Goal: Task Accomplishment & Management: Manage account settings

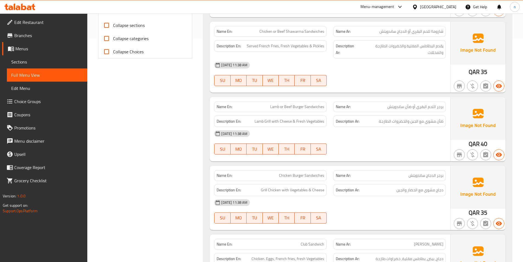
scroll to position [220, 0]
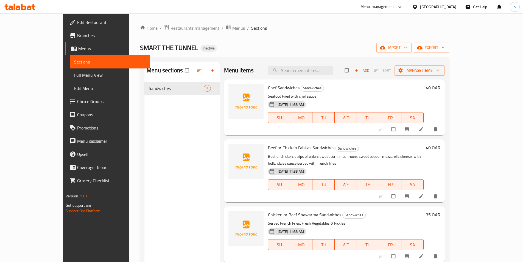
click at [424, 132] on icon at bounding box center [421, 128] width 5 height 5
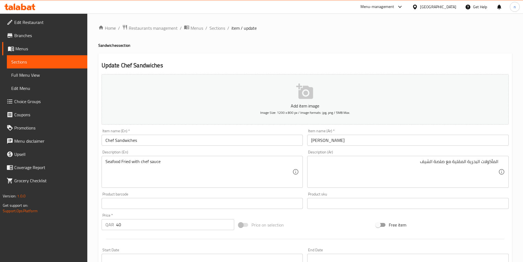
click at [334, 224] on div "Price on selection" at bounding box center [305, 224] width 137 height 15
click at [217, 23] on div "Home / Restaurants management / Menus / Sections / item / update Sandwiches sec…" at bounding box center [305, 200] width 436 height 375
click at [217, 25] on span "Sections" at bounding box center [218, 28] width 16 height 7
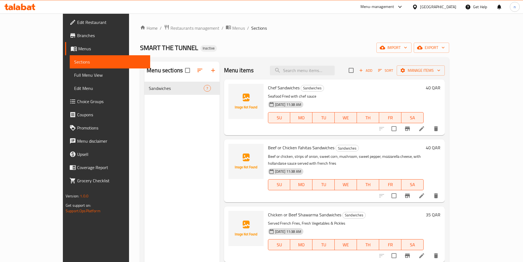
click at [430, 191] on li at bounding box center [421, 196] width 15 height 10
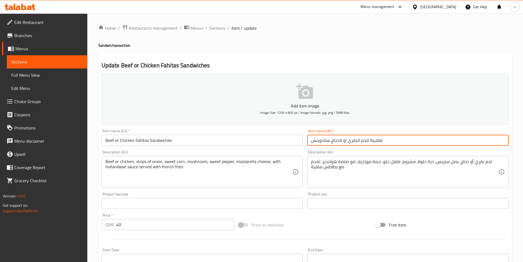
click at [367, 142] on input "فاهيتاا للحم البقري او الدجاج ساندويتش" at bounding box center [408, 140] width 202 height 11
click at [386, 144] on input "فاهيتاا الحم البقري او الدجاج ساندويتش" at bounding box center [408, 140] width 202 height 11
click at [489, 140] on input "فاهيتاا الحم البقري او الدجاج ساندويتش" at bounding box center [408, 140] width 202 height 11
click at [420, 141] on input "فاهيتاا اللحم البقري او الدجاج ساندويتش" at bounding box center [408, 140] width 202 height 11
type input "فاهيتاا اللحم البقري او الدجاج ساندويتش"
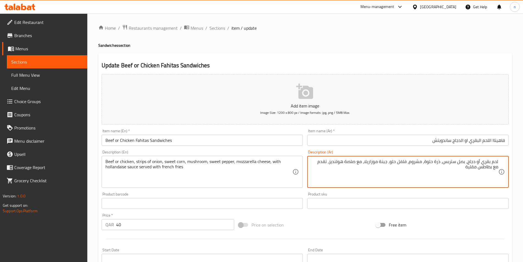
click at [344, 217] on div "Add item image Image Size: 1200 x 800 px / Image formats: jpg, png / 5MB Max. I…" at bounding box center [305, 190] width 412 height 237
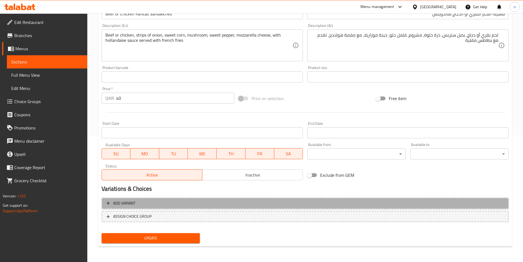
click at [276, 205] on span "Add variant" at bounding box center [306, 203] width 398 height 7
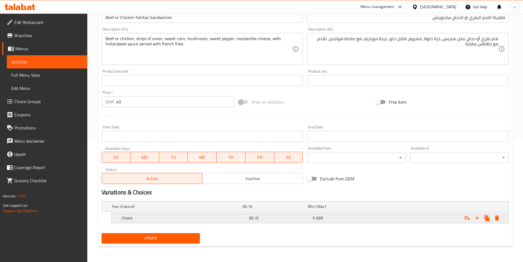
click at [253, 216] on h5 "(ID: 0)" at bounding box center [280, 217] width 62 height 5
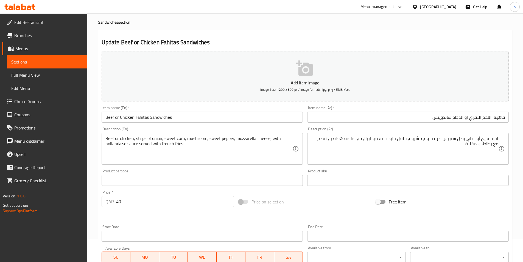
scroll to position [13, 0]
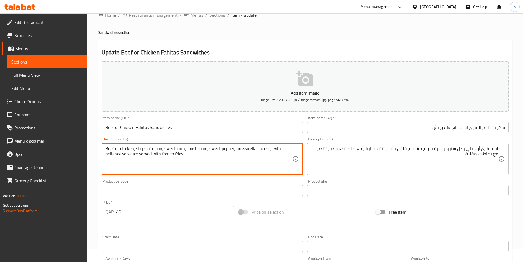
click at [111, 148] on textarea "Beef or chicken, strips of onion, sweet corn, mushroom, sweet pepper, mozzarell…" at bounding box center [198, 159] width 187 height 26
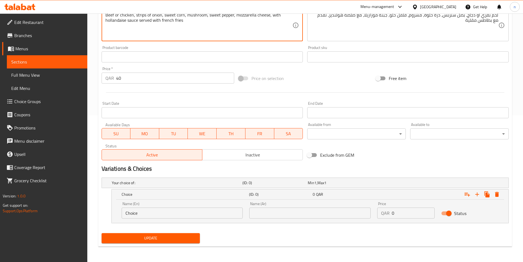
click at [171, 210] on input "Choice" at bounding box center [182, 212] width 121 height 11
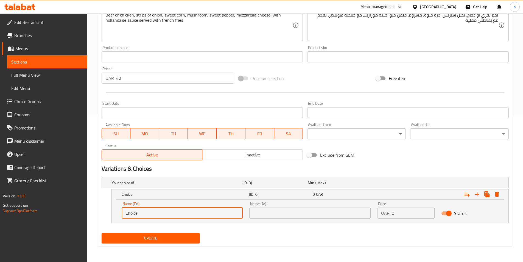
click at [171, 210] on input "Choice" at bounding box center [182, 212] width 121 height 11
paste input "Beef"
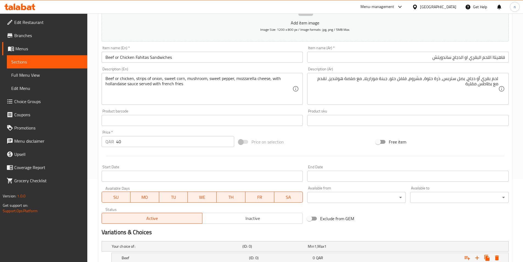
scroll to position [9, 0]
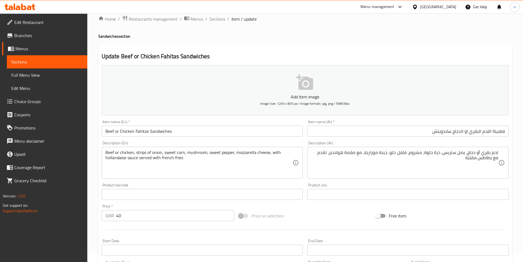
type input "Beef"
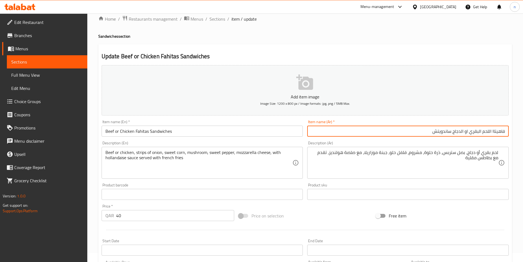
drag, startPoint x: 470, startPoint y: 133, endPoint x: 490, endPoint y: 140, distance: 20.9
click at [490, 140] on div "Add item image Image Size: 1200 x 800 px / Image formats: jpg, png / 5MB Max. I…" at bounding box center [305, 181] width 412 height 237
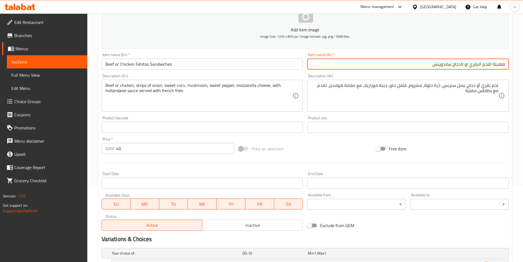
scroll to position [119, 0]
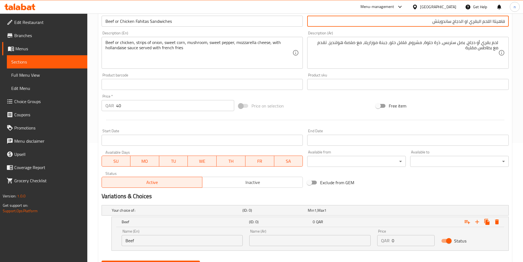
click at [305, 242] on input "text" at bounding box center [309, 240] width 121 height 11
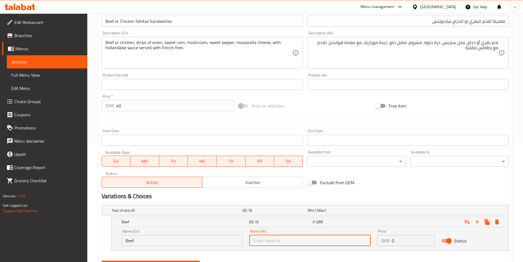
paste input "لحم البقري"
type input "لحم البقري"
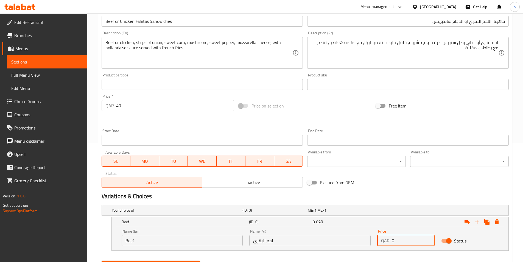
click at [407, 243] on input "0" at bounding box center [413, 240] width 43 height 11
type input "40"
click at [479, 221] on icon "Expand" at bounding box center [477, 221] width 7 height 7
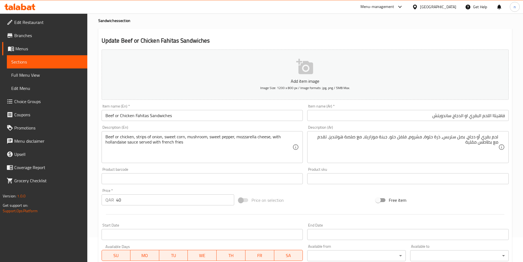
scroll to position [9, 0]
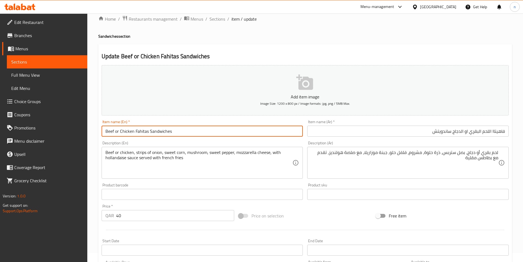
click at [129, 133] on input "Beef or Chicken Fahitas Sandwiches" at bounding box center [203, 131] width 202 height 11
click at [129, 134] on input "Beef or Chicken Fahitas Sandwiches" at bounding box center [203, 131] width 202 height 11
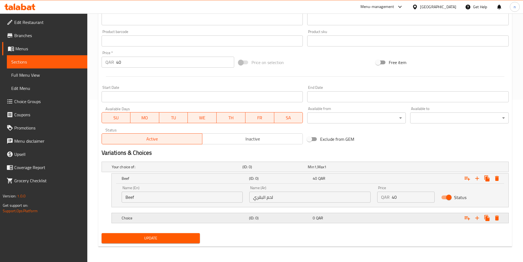
click at [201, 217] on h5 "Choice" at bounding box center [184, 217] width 125 height 5
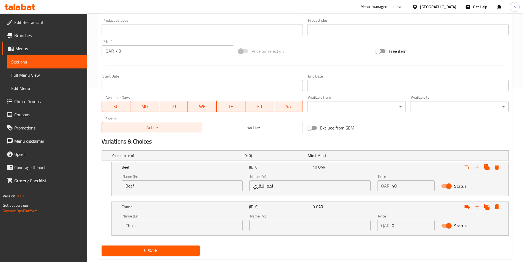
scroll to position [186, 0]
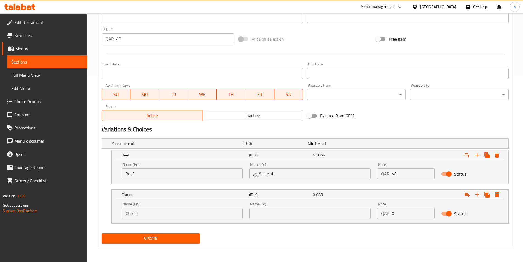
click at [192, 213] on input "Choice" at bounding box center [182, 213] width 121 height 11
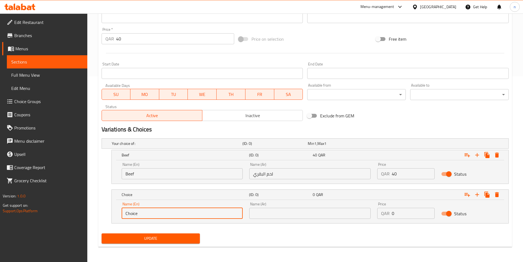
click at [192, 213] on input "Choice" at bounding box center [182, 213] width 121 height 11
paste input "icken"
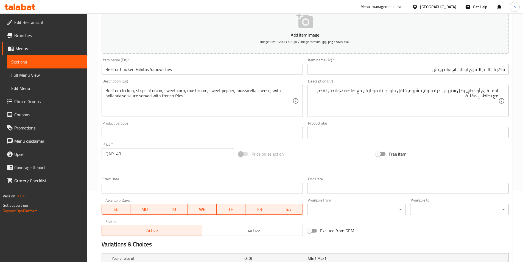
scroll to position [0, 0]
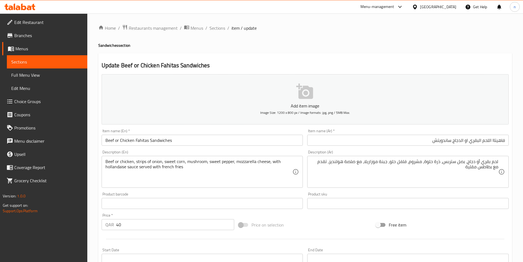
type input "Chicken"
click at [460, 140] on input "فاهيتاا اللحم البقري او الدجاج ساندويتش" at bounding box center [408, 140] width 202 height 11
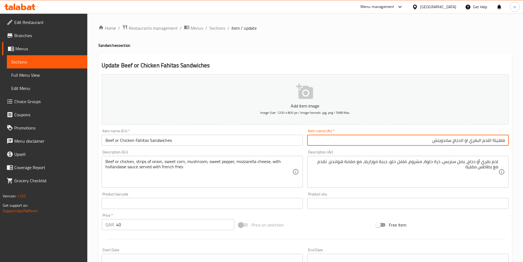
click at [460, 140] on input "فاهيتاا اللحم البقري او الدجاج ساندويتش" at bounding box center [408, 140] width 202 height 11
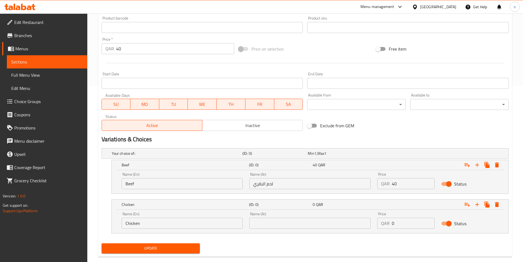
scroll to position [186, 0]
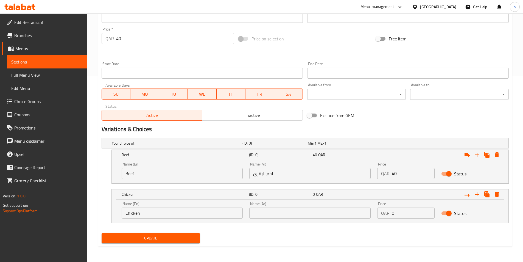
click at [322, 211] on input "text" at bounding box center [309, 212] width 121 height 11
paste input "الدجاج"
type input "الدجاج"
click at [407, 215] on input "0" at bounding box center [413, 212] width 43 height 11
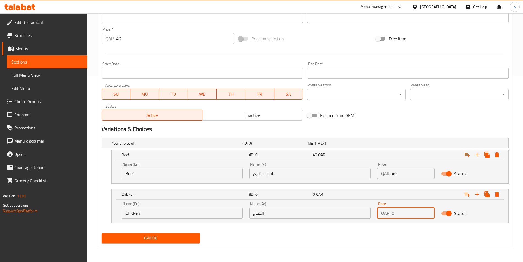
click at [407, 215] on input "0" at bounding box center [413, 212] width 43 height 11
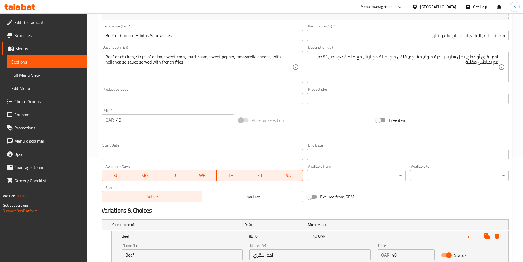
scroll to position [104, 0]
type input "40"
click at [150, 123] on input "40" at bounding box center [175, 120] width 118 height 11
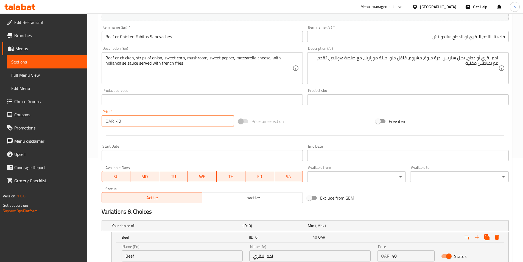
click at [150, 123] on input "40" at bounding box center [175, 120] width 118 height 11
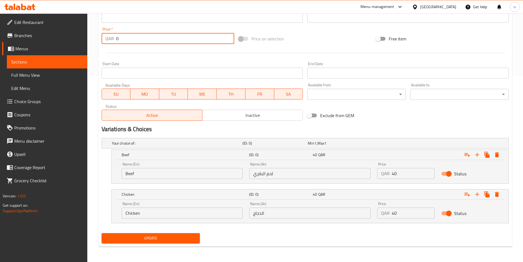
type input "0"
click at [152, 236] on span "Update" at bounding box center [151, 238] width 90 height 7
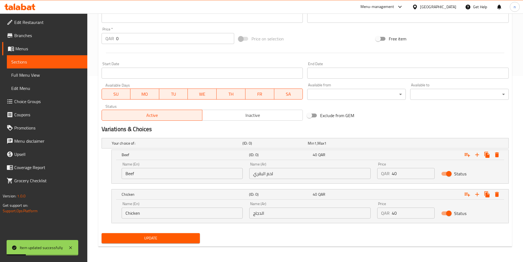
click at [233, 245] on div "Update" at bounding box center [305, 238] width 412 height 15
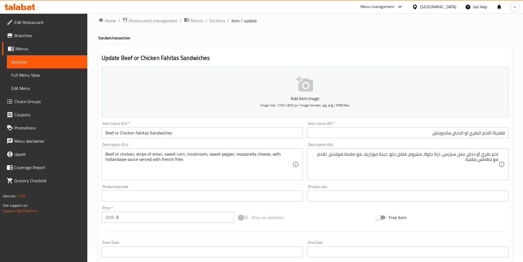
scroll to position [0, 0]
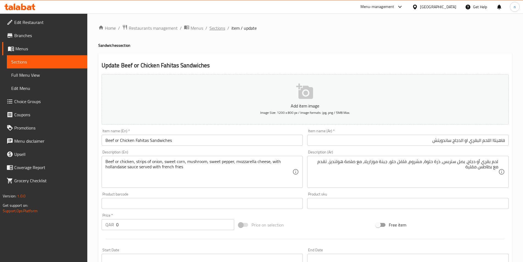
click at [214, 29] on span "Sections" at bounding box center [218, 28] width 16 height 7
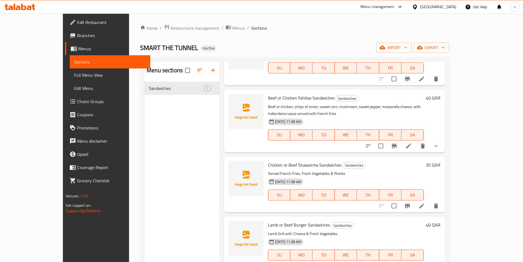
scroll to position [55, 0]
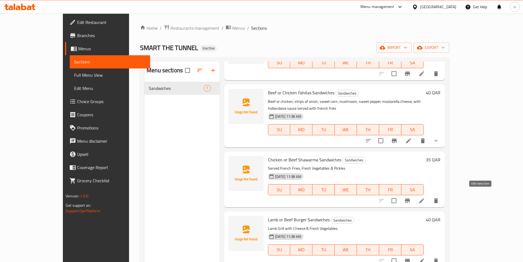
click at [425, 197] on icon at bounding box center [422, 200] width 7 height 7
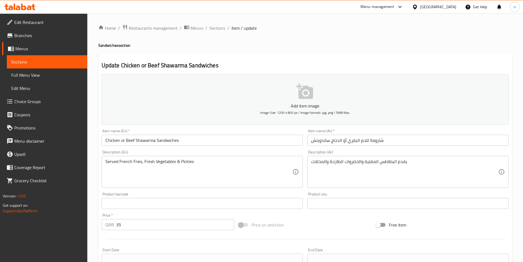
click at [370, 142] on input "شاروماا للحم البقري أو الدجاج ساندويتش" at bounding box center [408, 140] width 202 height 11
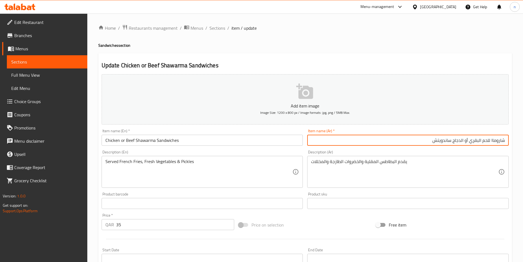
click at [489, 140] on input "شاروماا للحم البقري أو الدجاج ساندويتش" at bounding box center [408, 140] width 202 height 11
click at [482, 142] on input "شاروما لحم البقري أو الدجاج ساندويتش" at bounding box center [408, 140] width 202 height 11
type input "شاروما لحم بقري أو الدجاج ساندويتش"
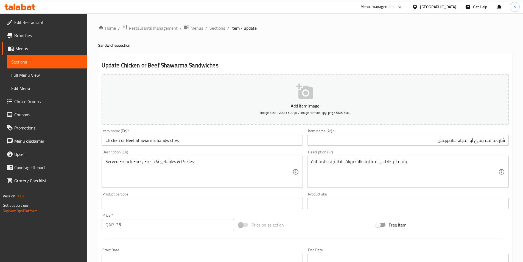
click at [313, 215] on div "Add item image Image Size: 1200 x 800 px / Image formats: jpg, png / 5MB Max. I…" at bounding box center [305, 190] width 412 height 237
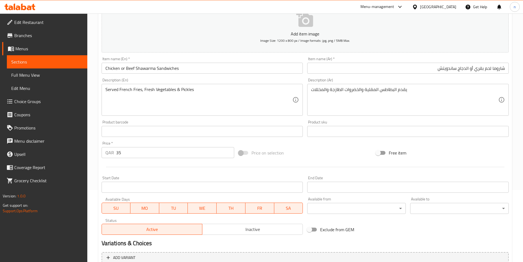
scroll to position [71, 0]
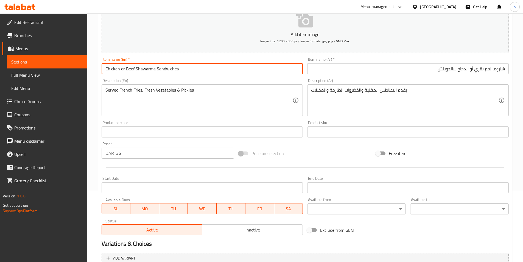
click at [130, 68] on input "Chicken or Beef Shawarma Sandwiches" at bounding box center [203, 68] width 202 height 11
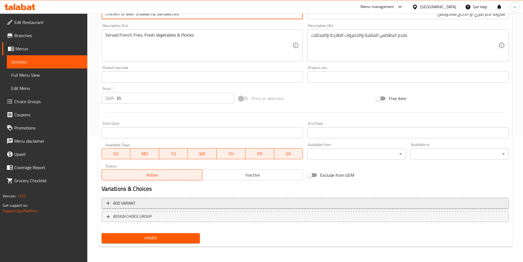
click at [170, 208] on button "Add variant" at bounding box center [305, 203] width 407 height 11
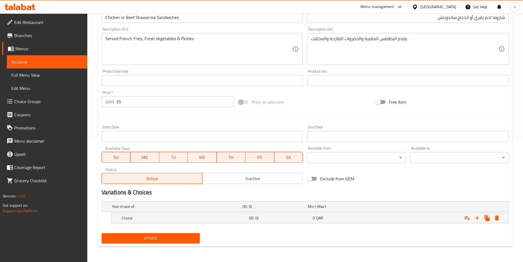
scroll to position [123, 0]
click at [161, 220] on h5 "Choice" at bounding box center [184, 217] width 125 height 5
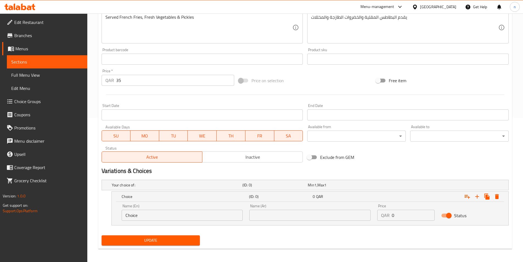
scroll to position [146, 0]
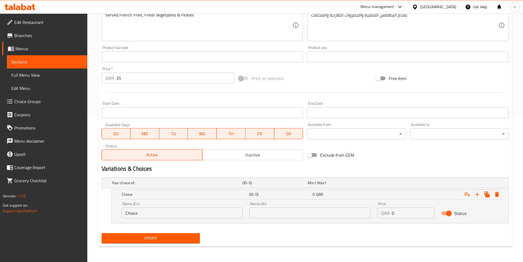
click at [159, 219] on div "Name (En) Choice Name (En)" at bounding box center [182, 209] width 128 height 23
click at [159, 218] on input "Choice" at bounding box center [182, 212] width 121 height 11
paste input "Beef"
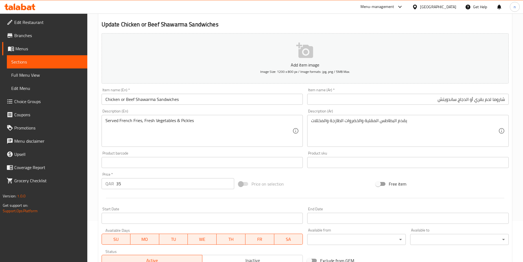
scroll to position [9, 0]
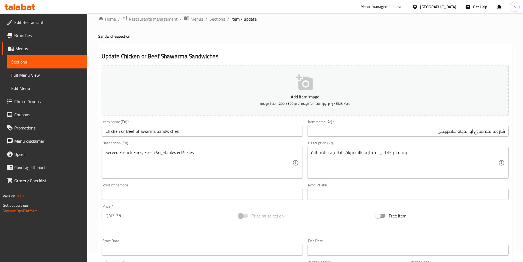
type input "Beef"
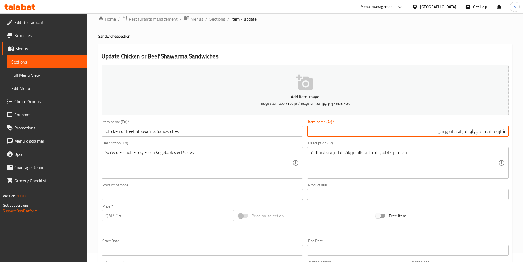
drag, startPoint x: 475, startPoint y: 130, endPoint x: 492, endPoint y: 137, distance: 18.3
click at [492, 137] on div "Item name (Ar)   * شاروما لحم بقري أو الدجاج ساندويتش Item name (Ar) *" at bounding box center [408, 128] width 206 height 21
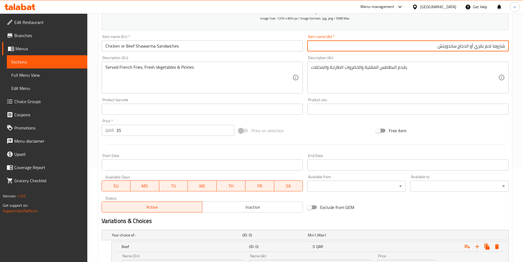
scroll to position [146, 0]
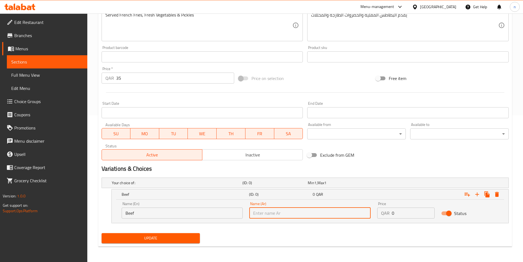
click at [315, 217] on input "text" at bounding box center [309, 212] width 121 height 11
paste input "لحم بقري"
type input "لحم بقري"
click at [397, 210] on input "0" at bounding box center [413, 212] width 43 height 11
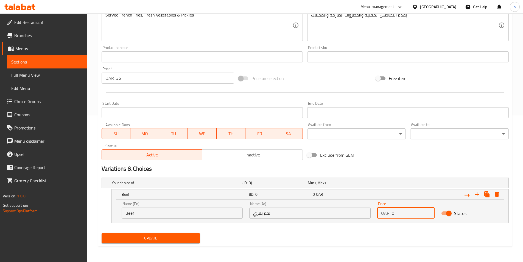
click at [397, 210] on input "0" at bounding box center [413, 212] width 43 height 11
type input "35"
click at [475, 193] on icon "Expand" at bounding box center [477, 194] width 7 height 7
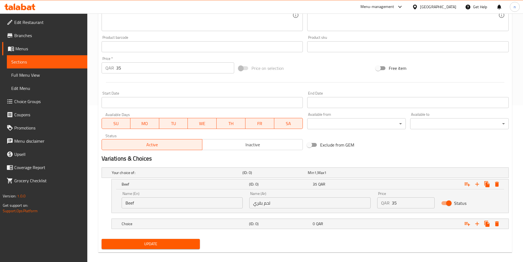
scroll to position [162, 0]
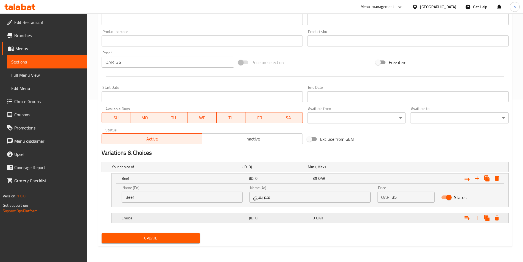
click at [423, 215] on div "Expand" at bounding box center [439, 218] width 127 height 12
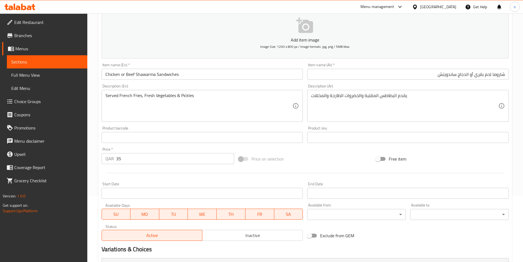
scroll to position [52, 0]
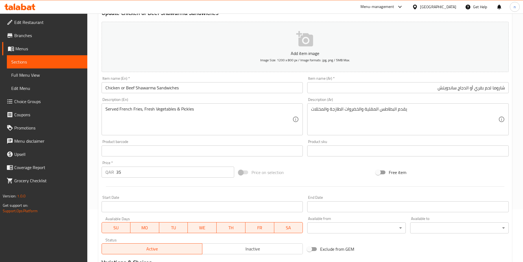
click at [113, 90] on input "Chicken or Beef Shawarma Sandwiches" at bounding box center [203, 87] width 202 height 11
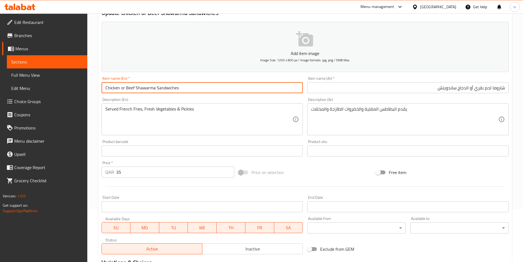
click at [113, 90] on input "Chicken or Beef Shawarma Sandwiches" at bounding box center [203, 87] width 202 height 11
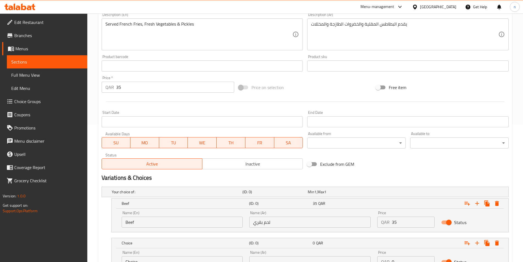
scroll to position [186, 0]
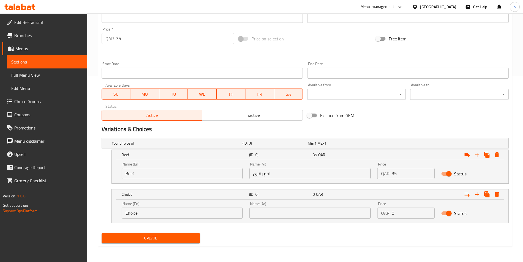
click at [171, 220] on div "Name (En) Choice Name (En)" at bounding box center [182, 209] width 128 height 23
click at [172, 210] on input "Choice" at bounding box center [182, 212] width 121 height 11
paste input "icken"
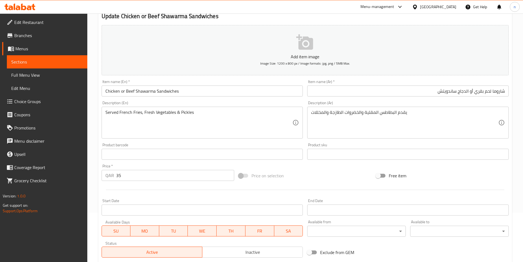
scroll to position [49, 0]
type input "Chicken"
click at [463, 93] on input "شاروما لحم بقري أو الدجاج ساندويتش" at bounding box center [408, 91] width 202 height 11
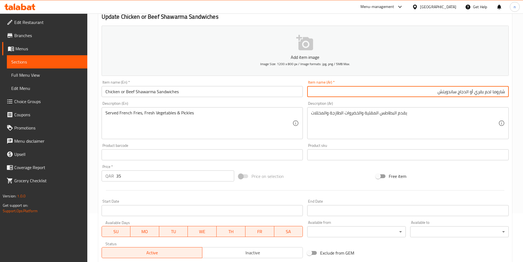
click at [463, 93] on input "شاروما لحم بقري أو الدجاج ساندويتش" at bounding box center [408, 91] width 202 height 11
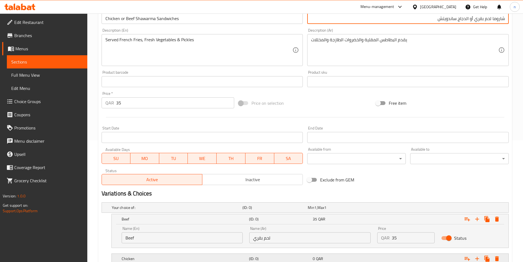
scroll to position [186, 0]
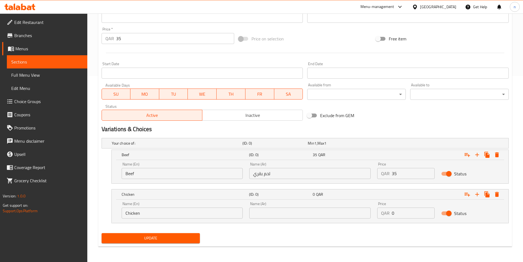
click at [327, 217] on input "text" at bounding box center [309, 212] width 121 height 11
paste input "الدجاج"
type input "الدجاج"
click at [406, 212] on input "0" at bounding box center [413, 212] width 43 height 11
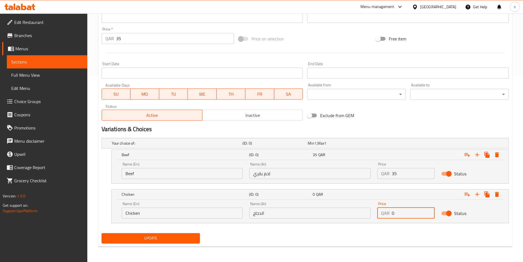
click at [406, 212] on input "0" at bounding box center [413, 212] width 43 height 11
type input "35"
click at [384, 232] on div "Update" at bounding box center [305, 238] width 412 height 15
click at [437, 235] on div "Update" at bounding box center [305, 238] width 412 height 15
click at [284, 242] on div "Update" at bounding box center [305, 238] width 412 height 15
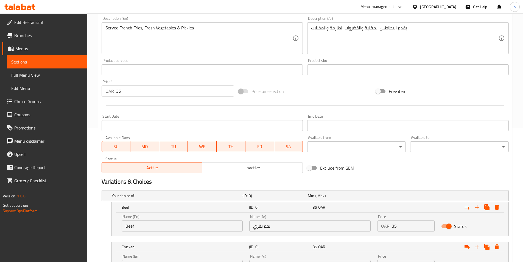
scroll to position [131, 0]
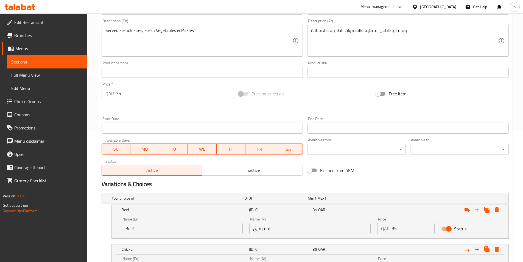
click at [190, 90] on input "35" at bounding box center [175, 93] width 118 height 11
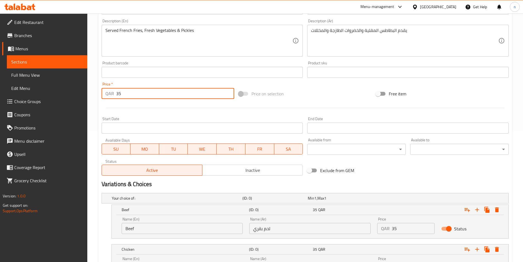
click at [190, 90] on input "35" at bounding box center [175, 93] width 118 height 11
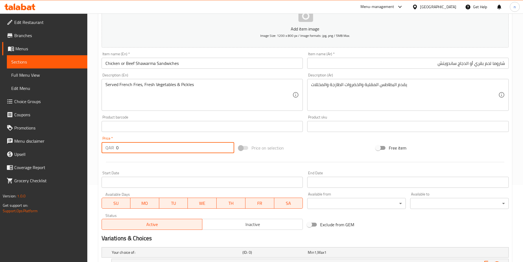
scroll to position [21, 0]
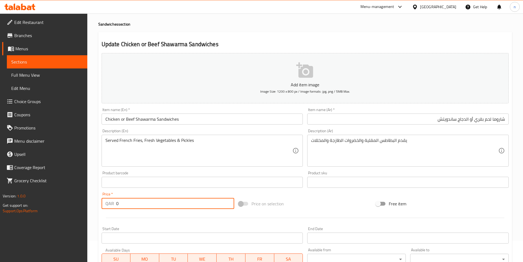
type input "0"
click at [347, 209] on div "Price on selection" at bounding box center [305, 203] width 137 height 15
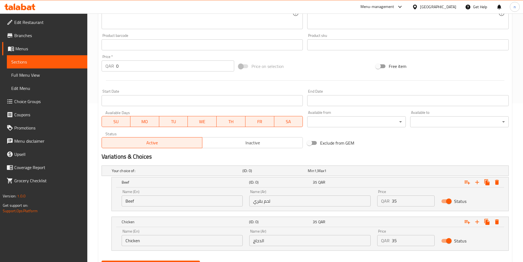
scroll to position [186, 0]
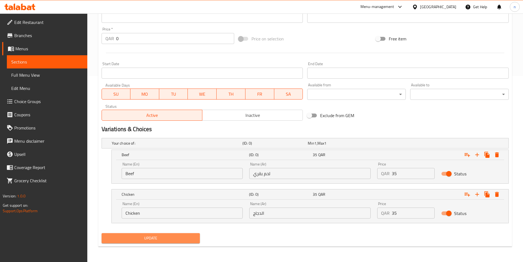
click at [151, 235] on span "Update" at bounding box center [151, 238] width 90 height 7
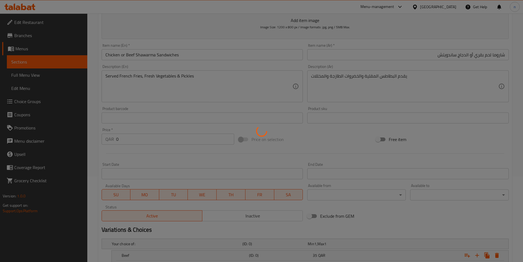
scroll to position [0, 0]
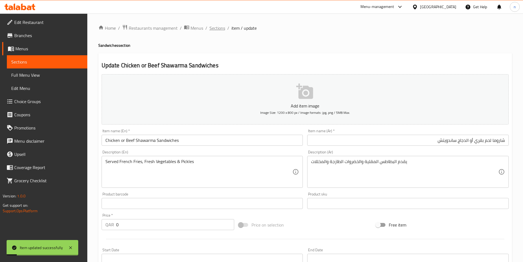
click at [212, 25] on span "Sections" at bounding box center [218, 28] width 16 height 7
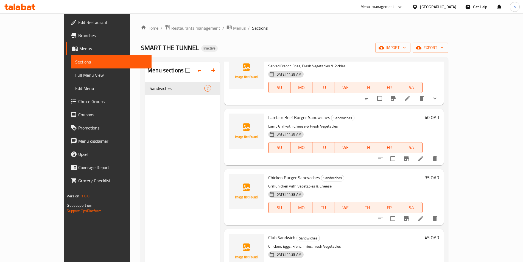
scroll to position [165, 0]
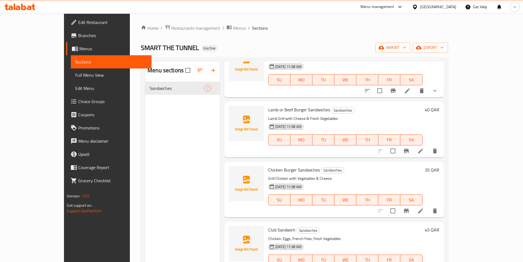
click at [429, 148] on li at bounding box center [420, 151] width 15 height 10
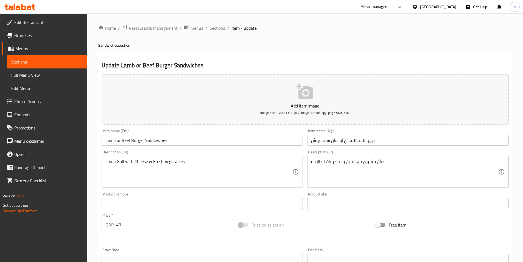
click at [340, 140] on input "برجر اللحم البقري أو ضأن ساندويتش" at bounding box center [408, 140] width 202 height 11
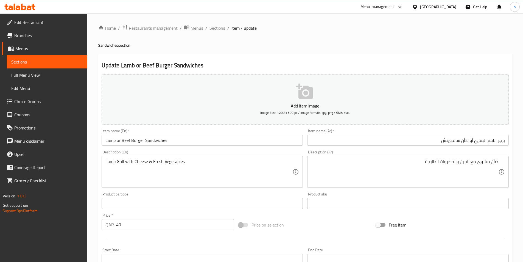
click at [110, 143] on input "Lamb or Beef Burger Sandwiches" at bounding box center [203, 140] width 202 height 11
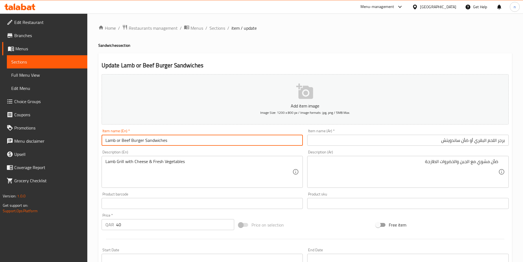
click at [110, 143] on input "Lamb or Beef Burger Sandwiches" at bounding box center [203, 140] width 202 height 11
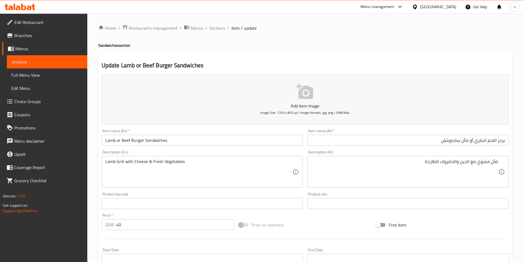
click at [332, 219] on div "Price on selection" at bounding box center [305, 224] width 137 height 15
click at [334, 232] on div at bounding box center [305, 238] width 412 height 13
drag, startPoint x: 307, startPoint y: 230, endPoint x: 307, endPoint y: 235, distance: 4.9
click at [307, 230] on div "Price on selection" at bounding box center [305, 224] width 137 height 15
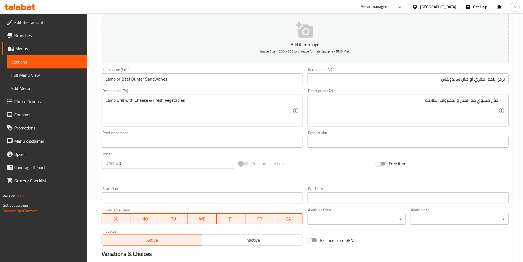
scroll to position [126, 0]
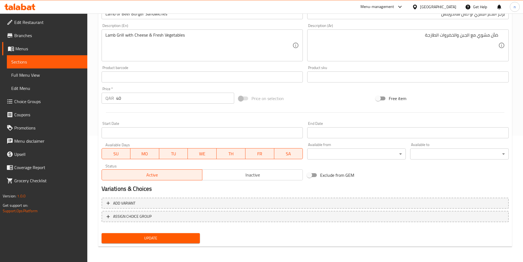
click at [179, 235] on span "Update" at bounding box center [151, 238] width 90 height 7
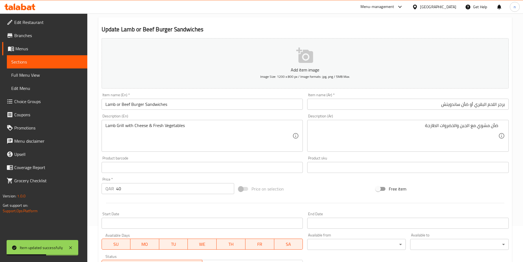
scroll to position [0, 0]
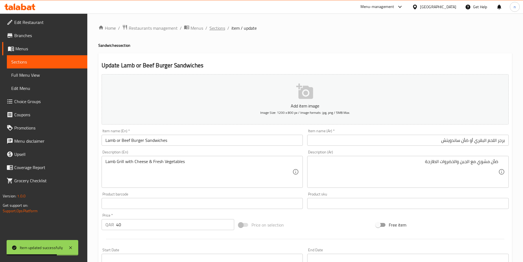
click at [215, 30] on span "Sections" at bounding box center [218, 28] width 16 height 7
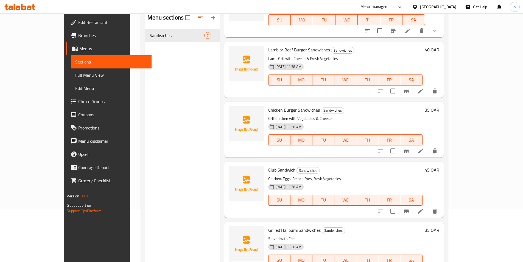
scroll to position [55, 0]
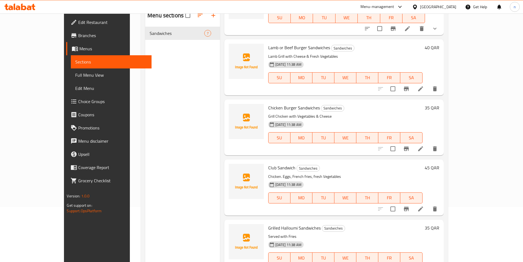
click at [424, 145] on icon at bounding box center [421, 148] width 7 height 7
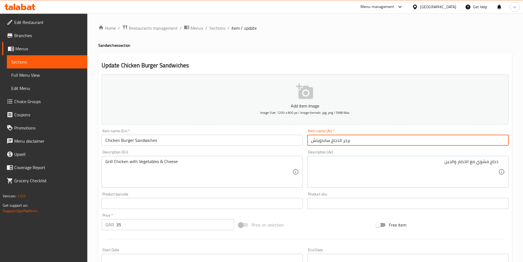
click at [341, 141] on input "برجر الدجاج ساندويتش" at bounding box center [408, 140] width 202 height 11
click at [329, 228] on div "Price on selection" at bounding box center [305, 224] width 137 height 15
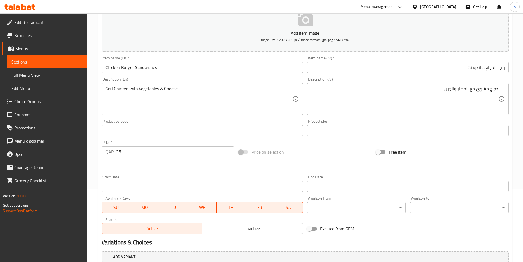
scroll to position [126, 0]
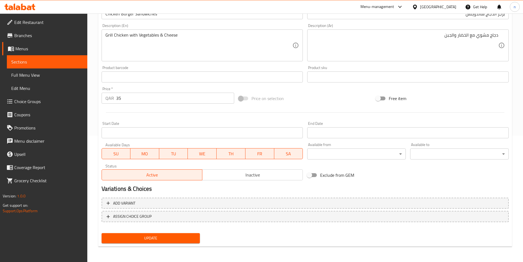
click at [178, 240] on span "Update" at bounding box center [151, 238] width 90 height 7
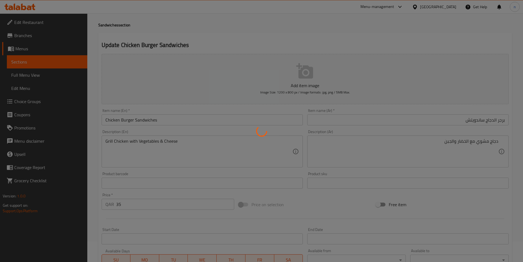
scroll to position [0, 0]
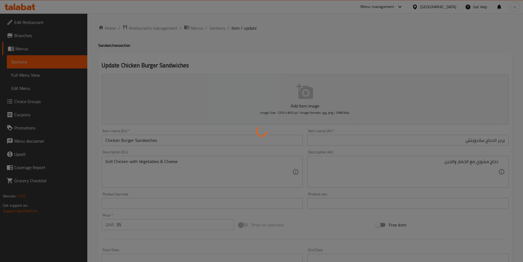
click at [195, 70] on div at bounding box center [261, 131] width 523 height 262
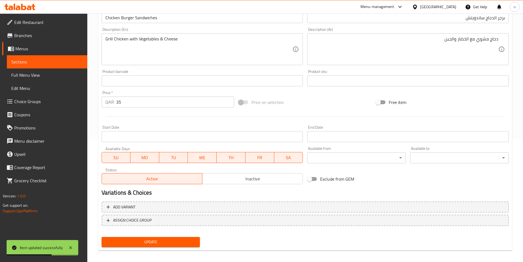
scroll to position [126, 0]
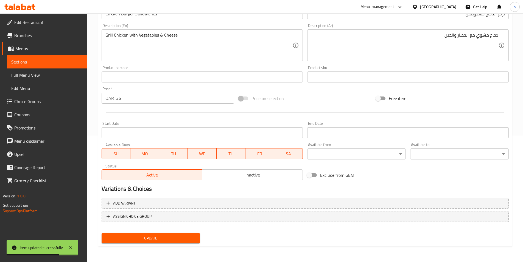
click at [234, 246] on div "Update Chicken Burger Sandwiches Add item image Image Size: 1200 x 800 px / Ima…" at bounding box center [305, 87] width 414 height 320
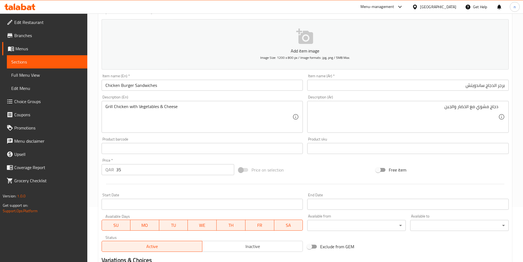
scroll to position [0, 0]
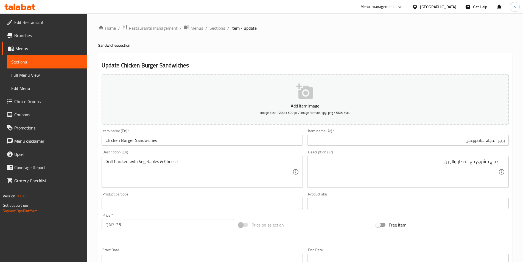
click at [216, 26] on span "Sections" at bounding box center [218, 28] width 16 height 7
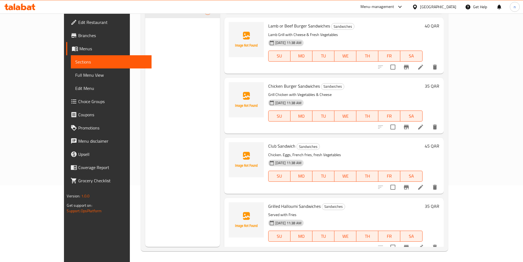
scroll to position [77, 0]
click at [424, 184] on icon at bounding box center [421, 187] width 7 height 7
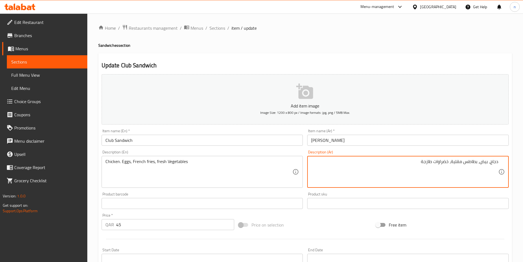
click at [456, 144] on input "[PERSON_NAME]" at bounding box center [408, 140] width 202 height 11
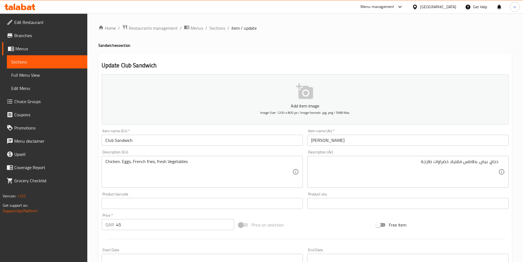
click at [335, 223] on div "Price on selection" at bounding box center [305, 224] width 137 height 15
click at [338, 232] on div "Price on selection" at bounding box center [305, 224] width 137 height 15
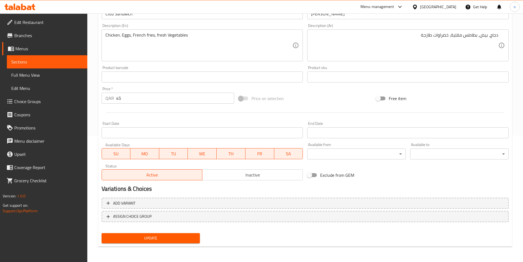
click at [191, 235] on span "Update" at bounding box center [151, 238] width 90 height 7
click at [127, 235] on span "Update" at bounding box center [151, 238] width 90 height 7
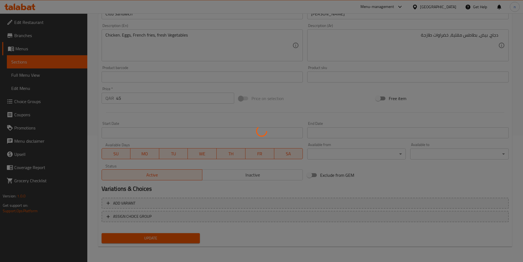
scroll to position [0, 0]
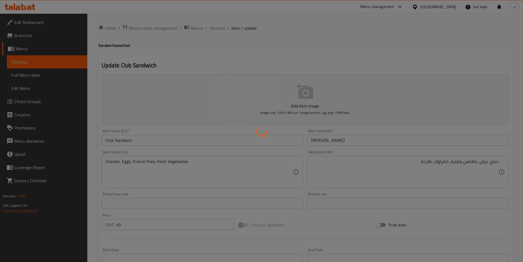
click at [219, 28] on div at bounding box center [261, 131] width 523 height 262
click at [223, 40] on div at bounding box center [261, 131] width 523 height 262
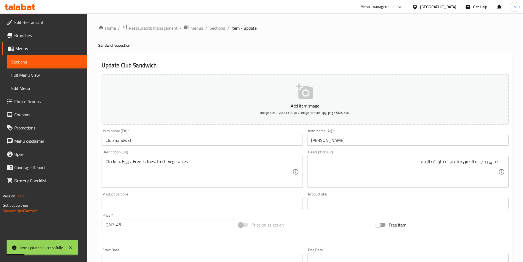
click at [216, 29] on span "Sections" at bounding box center [218, 28] width 16 height 7
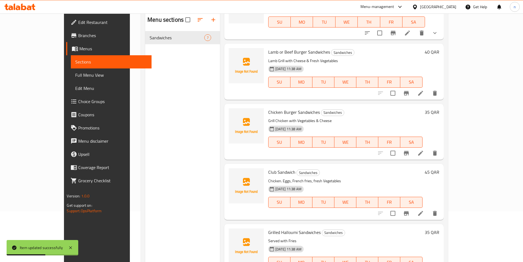
scroll to position [77, 0]
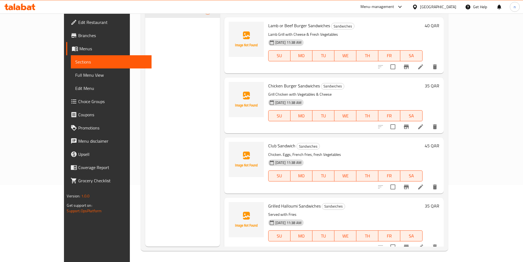
click at [424, 243] on icon at bounding box center [421, 246] width 7 height 7
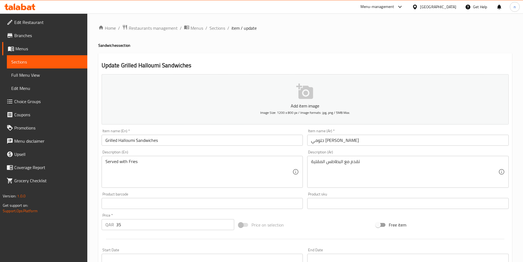
click at [352, 140] on input "حلومي [PERSON_NAME]" at bounding box center [408, 140] width 202 height 11
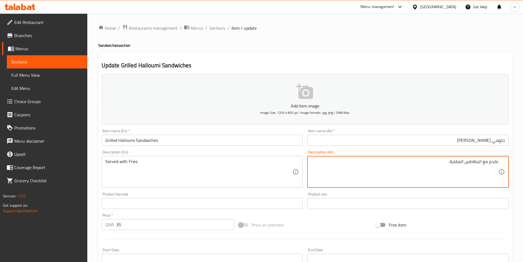
click at [319, 227] on div "Price on selection" at bounding box center [305, 224] width 137 height 15
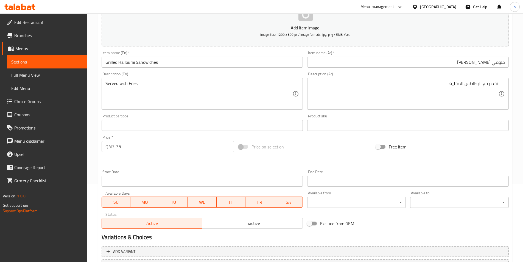
scroll to position [126, 0]
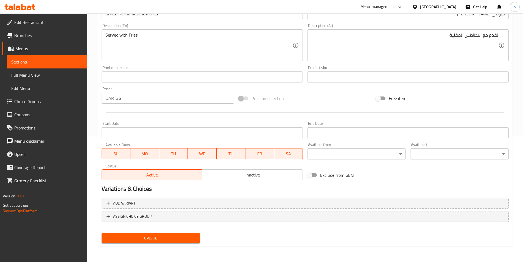
click at [125, 232] on div "Update" at bounding box center [150, 238] width 103 height 15
click at [136, 243] on button "Update" at bounding box center [151, 238] width 99 height 10
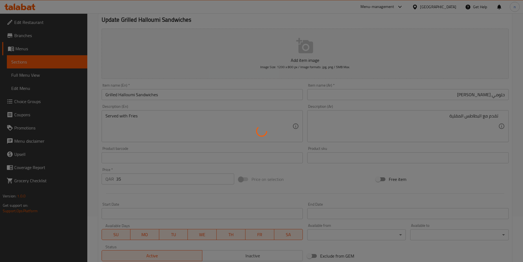
scroll to position [0, 0]
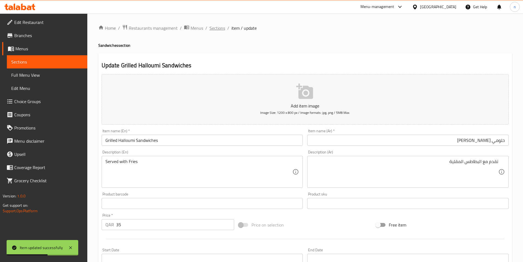
click at [218, 31] on span "Sections" at bounding box center [218, 28] width 16 height 7
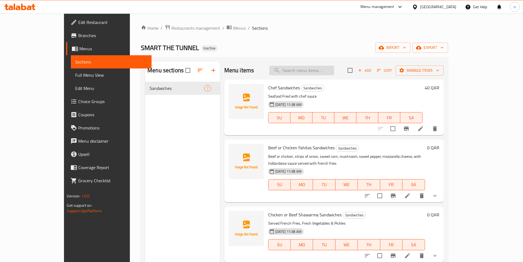
click at [334, 70] on input "search" at bounding box center [301, 71] width 65 height 10
paste input "Lamb or Beef Burger Sandwiches"
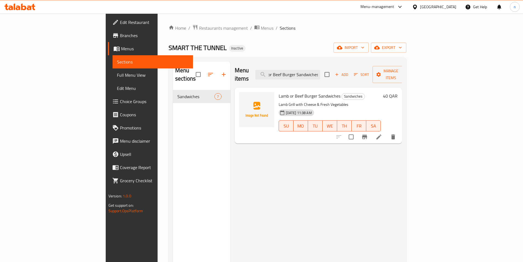
type input "Lamb or Beef Burger Sandwiches"
click at [387, 132] on li at bounding box center [378, 137] width 15 height 10
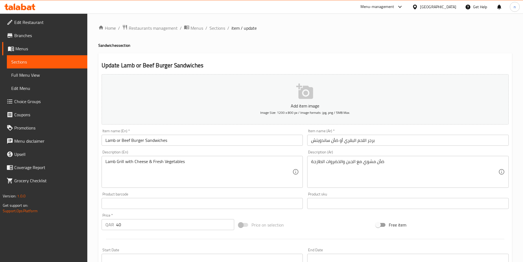
click at [316, 218] on div "Price on selection" at bounding box center [305, 224] width 137 height 15
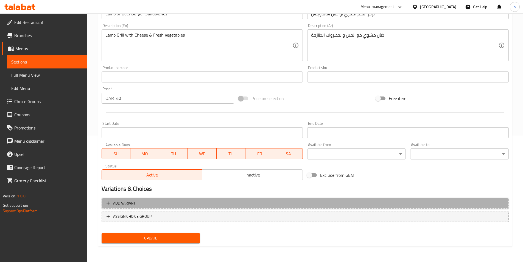
click at [198, 200] on span "Add variant" at bounding box center [306, 203] width 398 height 7
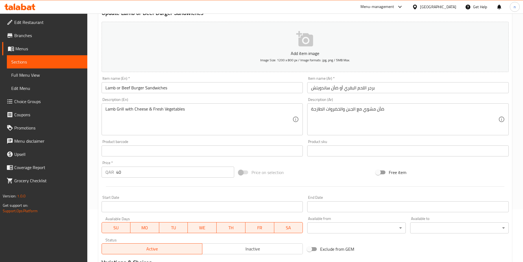
scroll to position [13, 0]
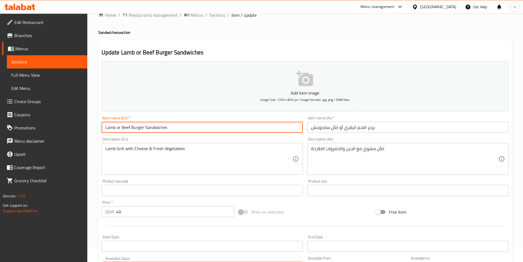
click at [113, 127] on input "Lamb or Beef Burger Sandwiches" at bounding box center [203, 127] width 202 height 11
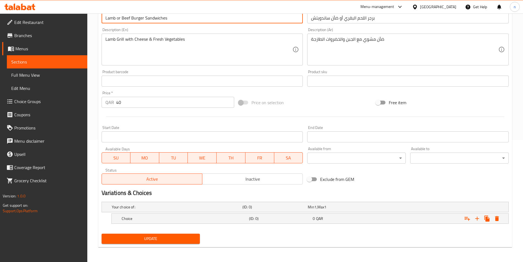
scroll to position [123, 0]
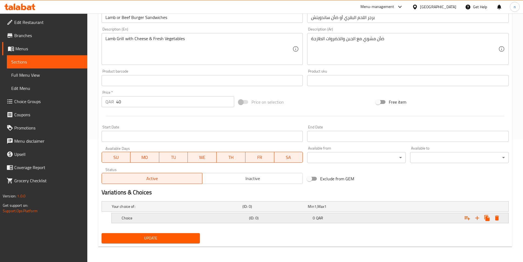
click at [185, 213] on div "Choice (ID: 0) 0 QAR" at bounding box center [312, 218] width 383 height 12
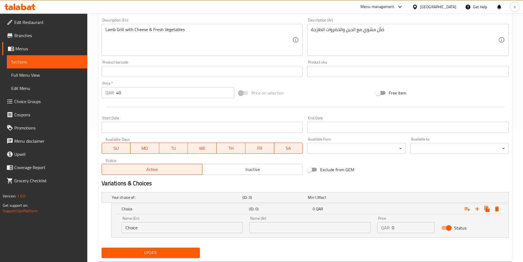
scroll to position [146, 0]
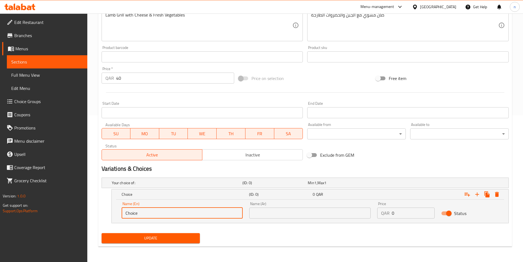
click at [185, 214] on input "Choice" at bounding box center [182, 212] width 121 height 11
paste input "Lamb"
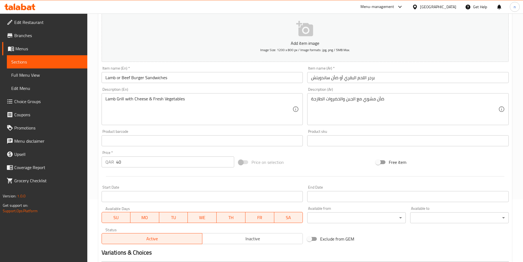
scroll to position [0, 0]
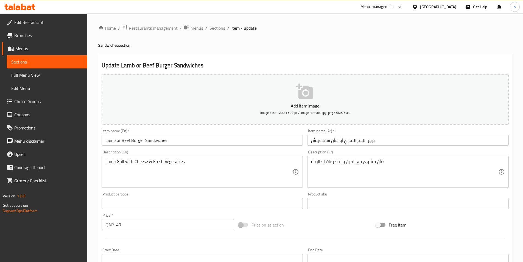
type input "Lamb"
click at [333, 143] on input "برجر اللحم البقري أو ضأن ساندويتش" at bounding box center [408, 140] width 202 height 11
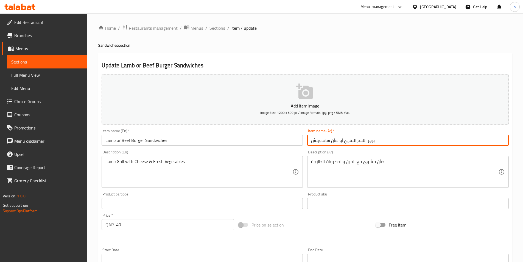
click at [333, 143] on input "برجر اللحم البقري أو ضأن ساندويتش" at bounding box center [408, 140] width 202 height 11
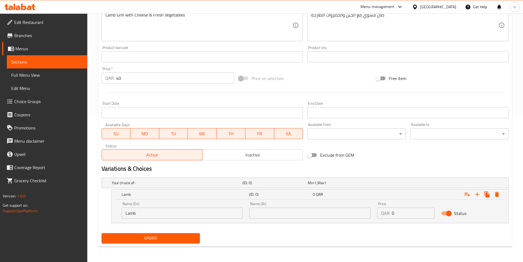
click at [327, 211] on input "text" at bounding box center [309, 212] width 121 height 11
paste input "ضأن"
type input "ضأن"
click at [399, 210] on input "0" at bounding box center [413, 212] width 43 height 11
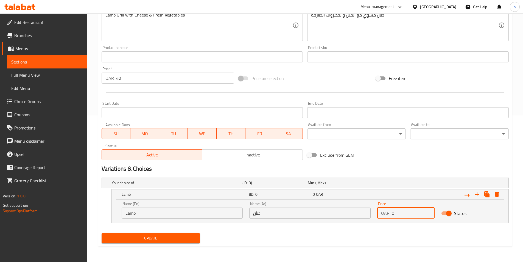
click at [399, 210] on input "0" at bounding box center [413, 212] width 43 height 11
type input "40"
click at [478, 194] on icon "Expand" at bounding box center [477, 194] width 7 height 7
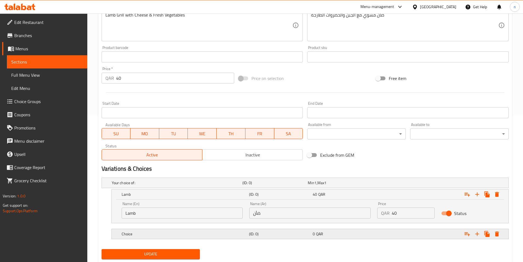
click at [309, 237] on div "(ID: 0)" at bounding box center [280, 234] width 64 height 8
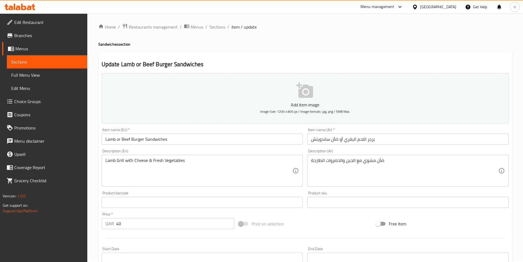
scroll to position [0, 0]
click at [125, 142] on input "Lamb or Beef Burger Sandwiches" at bounding box center [203, 140] width 202 height 11
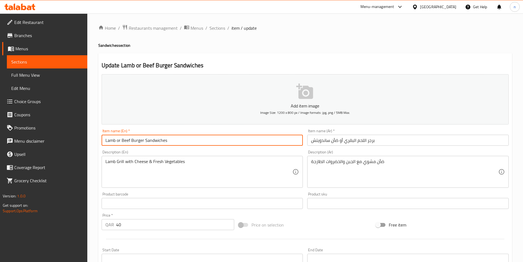
click at [125, 142] on input "Lamb or Beef Burger Sandwiches" at bounding box center [203, 140] width 202 height 11
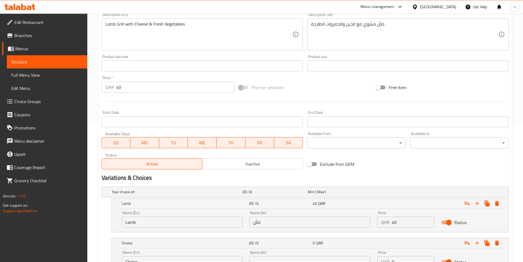
scroll to position [186, 0]
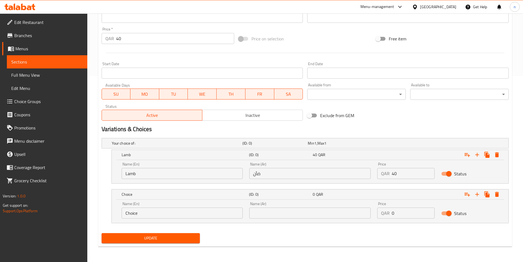
click at [213, 213] on input "Choice" at bounding box center [182, 212] width 121 height 11
paste input "Beef"
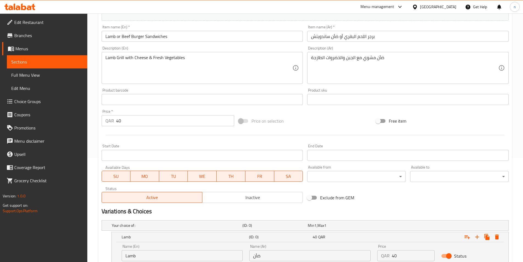
scroll to position [49, 0]
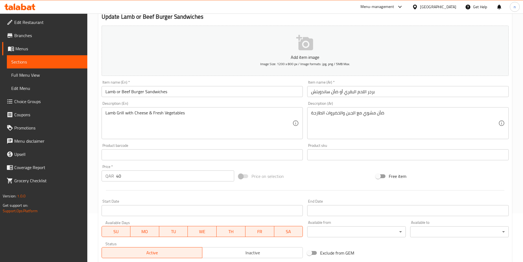
type input "Beef"
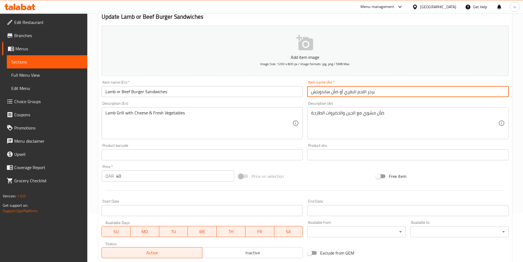
drag, startPoint x: 364, startPoint y: 92, endPoint x: 344, endPoint y: 101, distance: 22.6
click at [344, 101] on div "Add item image Image Size: 1200 x 800 px / Image formats: jpg, png / 5MB Max. I…" at bounding box center [305, 141] width 412 height 237
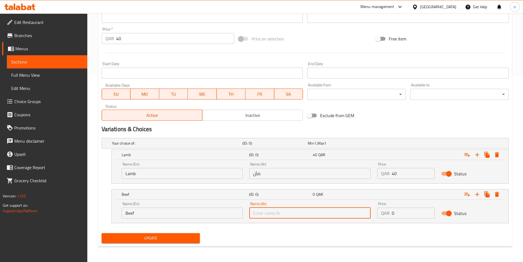
click at [314, 218] on input "text" at bounding box center [309, 212] width 121 height 11
paste input "لحم البقري"
type input "لحم البقري"
click at [398, 212] on input "0" at bounding box center [413, 212] width 43 height 11
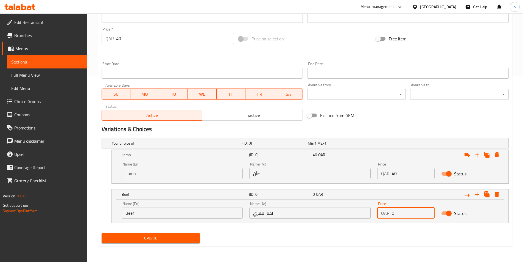
click at [398, 212] on input "0" at bounding box center [413, 212] width 43 height 11
type input "40"
click at [386, 243] on div "Update" at bounding box center [305, 238] width 412 height 15
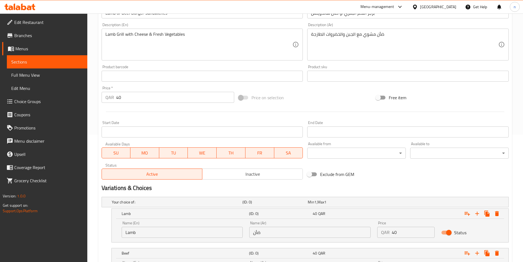
scroll to position [49, 0]
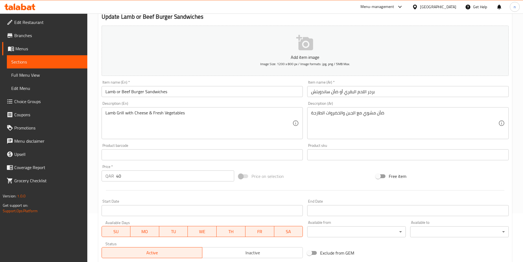
click at [367, 92] on input "برجر اللحم البقري أو ضأن ساندويتش" at bounding box center [408, 91] width 202 height 11
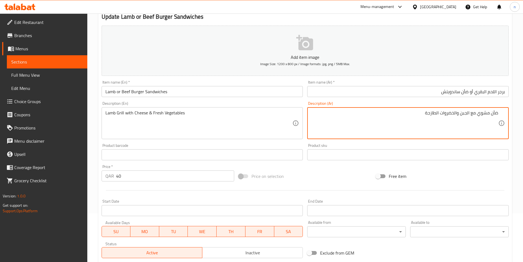
click at [332, 178] on div "Price on selection" at bounding box center [305, 176] width 137 height 15
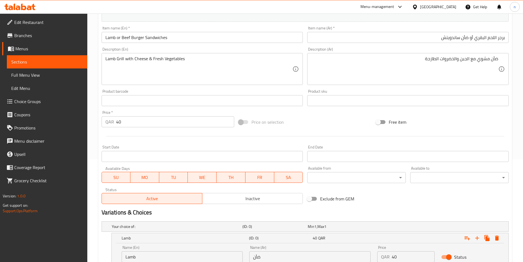
scroll to position [186, 0]
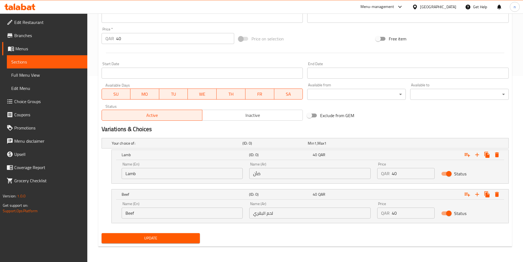
click at [180, 235] on span "Update" at bounding box center [151, 238] width 90 height 7
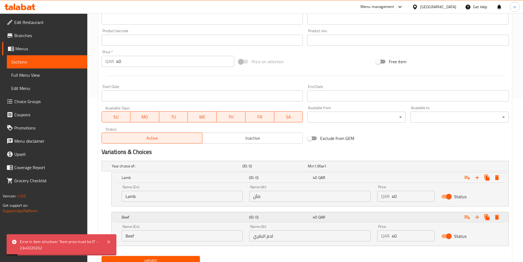
scroll to position [76, 0]
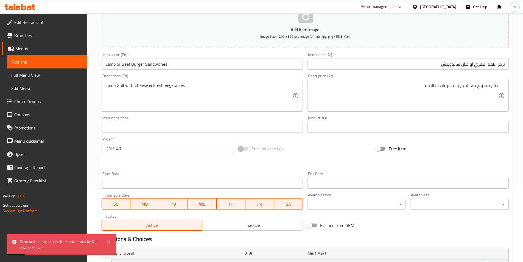
click at [181, 148] on input "40" at bounding box center [175, 148] width 118 height 11
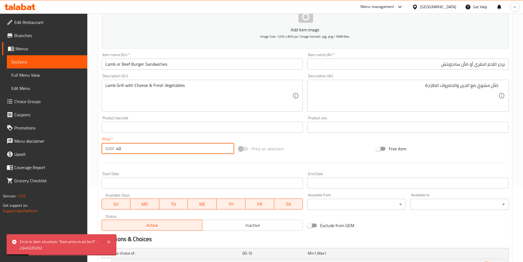
click at [181, 148] on input "40" at bounding box center [175, 148] width 118 height 11
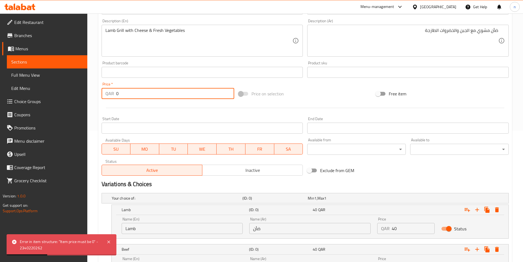
scroll to position [186, 0]
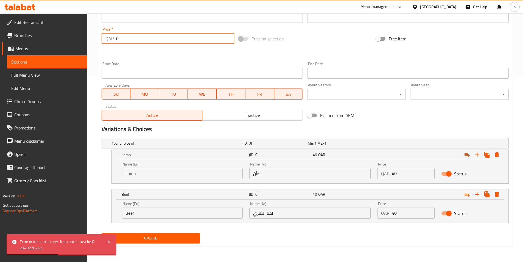
type input "0"
click at [167, 235] on span "Update" at bounding box center [151, 238] width 90 height 7
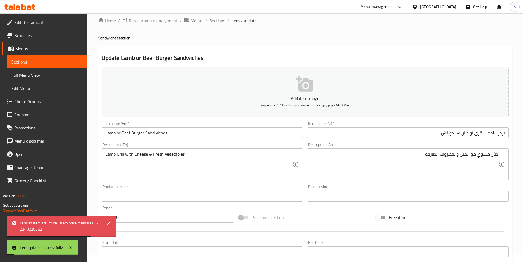
scroll to position [0, 0]
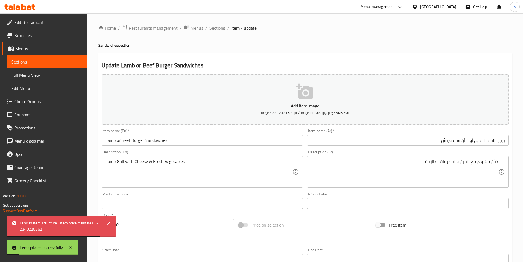
click at [214, 25] on span "Sections" at bounding box center [218, 28] width 16 height 7
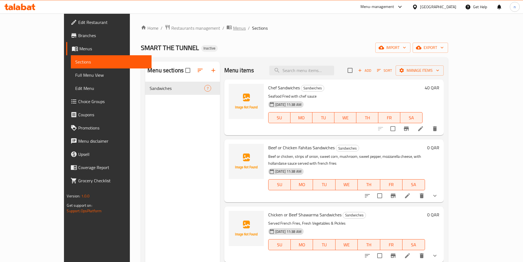
click at [233, 27] on span "Menus" at bounding box center [239, 28] width 13 height 7
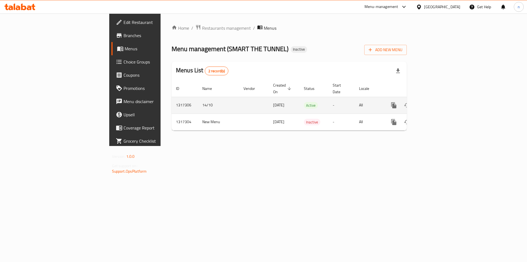
click at [436, 103] on icon "enhanced table" at bounding box center [433, 105] width 5 height 5
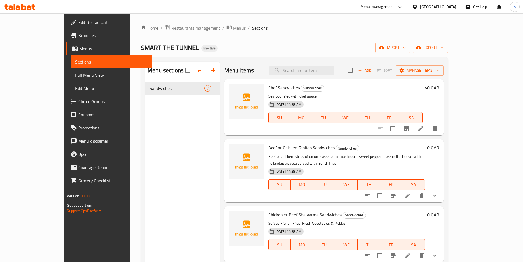
click at [259, 55] on div "Home / Restaurants management / Menus / Sections SMART THE TUNNEL Inactive impo…" at bounding box center [294, 175] width 307 height 303
click at [448, 51] on button "export" at bounding box center [430, 48] width 35 height 10
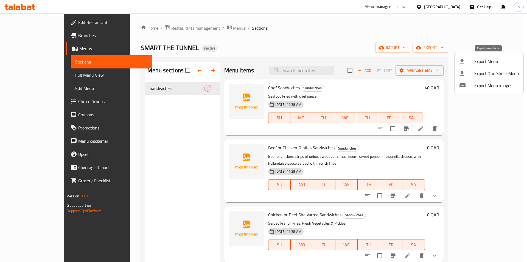
click at [492, 62] on span "Export Menu" at bounding box center [497, 61] width 45 height 7
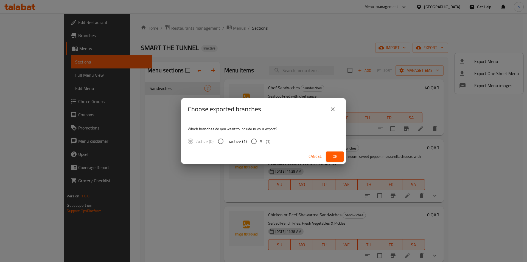
click at [263, 138] on span "All (1)" at bounding box center [265, 141] width 11 height 7
click at [260, 138] on input "All (1)" at bounding box center [254, 141] width 12 height 12
radio input "true"
click at [337, 157] on span "Ok" at bounding box center [335, 156] width 9 height 7
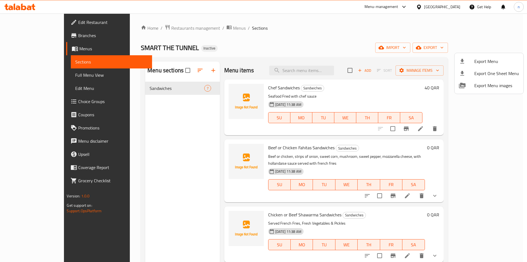
click at [178, 91] on div at bounding box center [263, 131] width 527 height 262
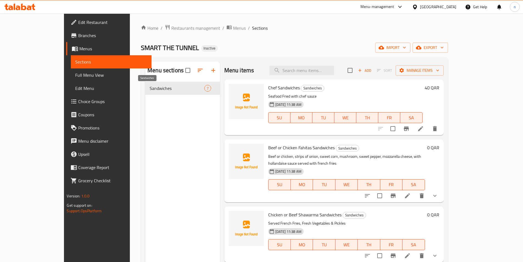
click at [184, 91] on span "Sandwiches" at bounding box center [177, 88] width 54 height 7
click at [182, 105] on div "Menu sections Sandwiches 7" at bounding box center [182, 193] width 75 height 262
click at [248, 46] on div "SMART THE TUNNEL Inactive import export" at bounding box center [294, 48] width 307 height 10
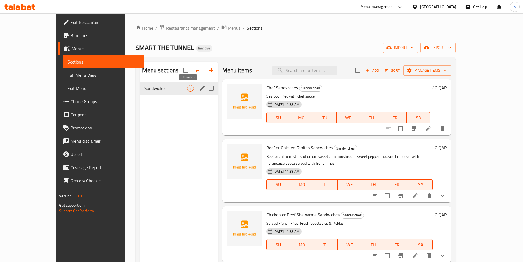
click at [200, 87] on icon "edit" at bounding box center [202, 88] width 5 height 5
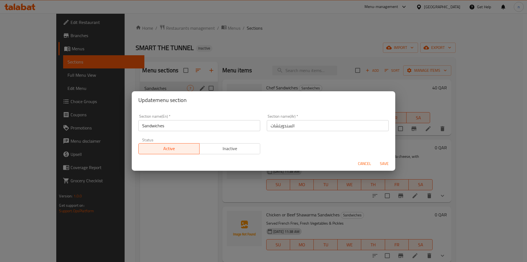
click at [162, 128] on input "Sandwiches" at bounding box center [199, 125] width 122 height 11
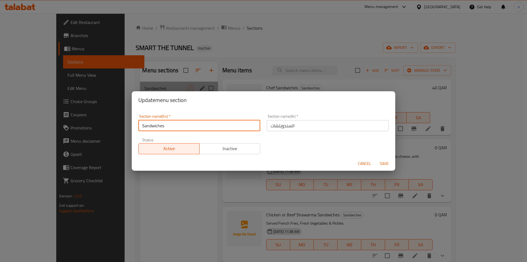
click at [162, 128] on input "Sandwiches" at bounding box center [199, 125] width 122 height 11
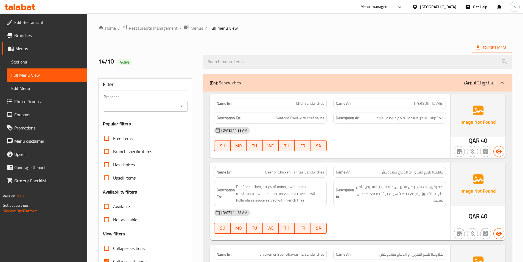
click at [341, 48] on div "Export Menu" at bounding box center [305, 48] width 414 height 10
click at [381, 150] on div at bounding box center [389, 151] width 119 height 7
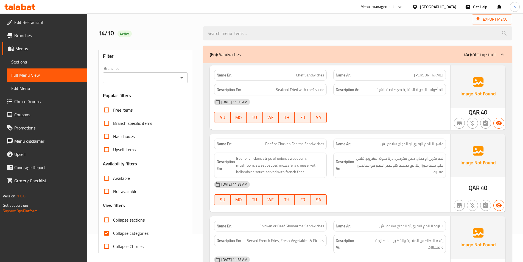
scroll to position [55, 0]
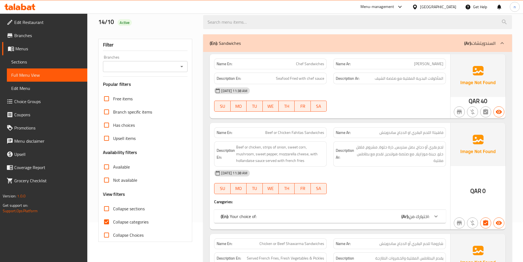
scroll to position [110, 0]
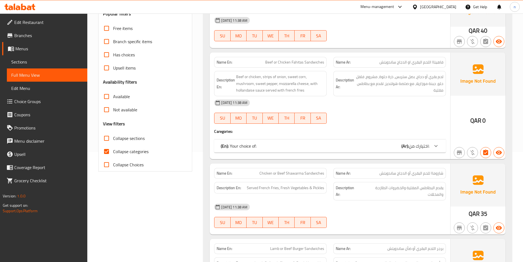
click at [113, 152] on input "Collapse categories" at bounding box center [106, 151] width 13 height 13
checkbox input "false"
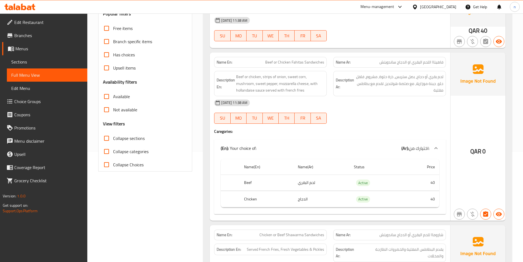
scroll to position [0, 0]
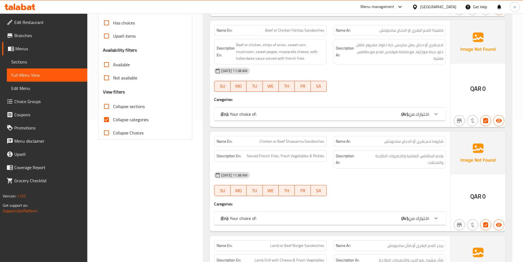
scroll to position [137, 0]
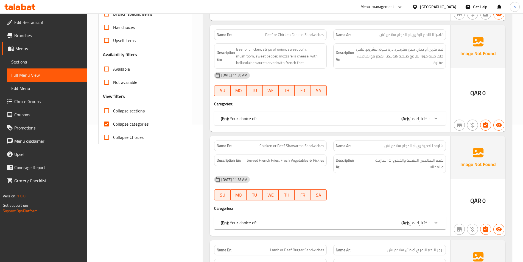
click at [107, 122] on input "Collapse categories" at bounding box center [106, 123] width 13 height 13
checkbox input "false"
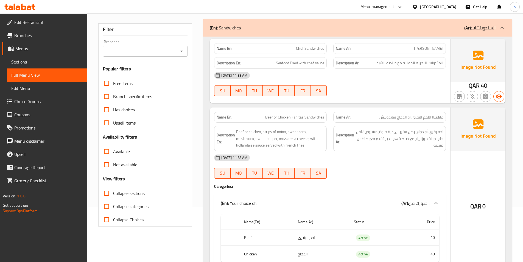
scroll to position [0, 0]
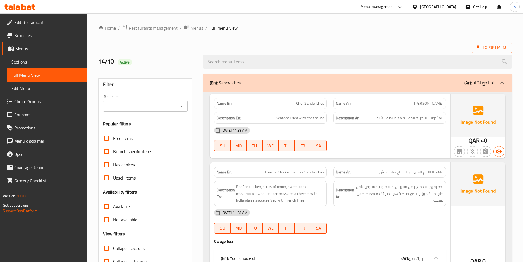
click at [463, 26] on ol "Home / Restaurants management / Menus / Full menu view" at bounding box center [305, 27] width 414 height 7
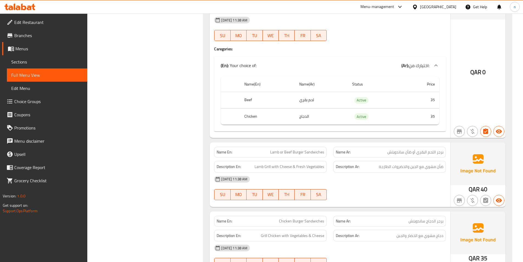
scroll to position [385, 0]
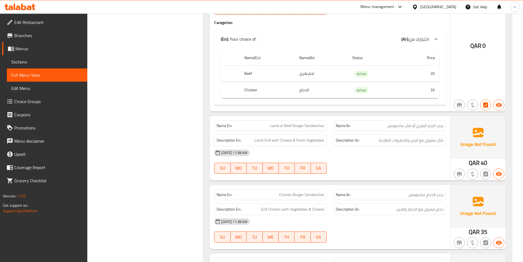
click at [290, 125] on span "Lamb or Beef Burger Sandwiches" at bounding box center [297, 126] width 54 height 6
copy span "Lamb or Beef Burger Sandwiches"
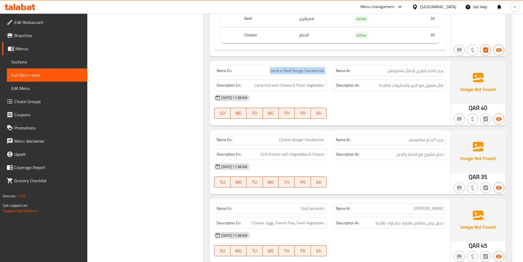
scroll to position [412, 0]
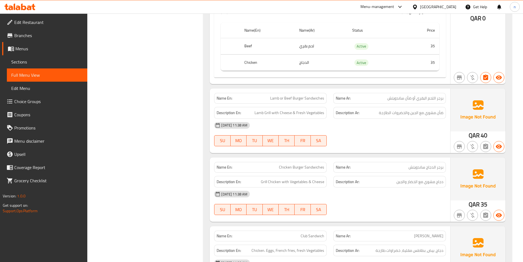
click at [166, 122] on div "Filter Branches Branches Popular filters Free items Branch specific items Has c…" at bounding box center [147, 16] width 105 height 715
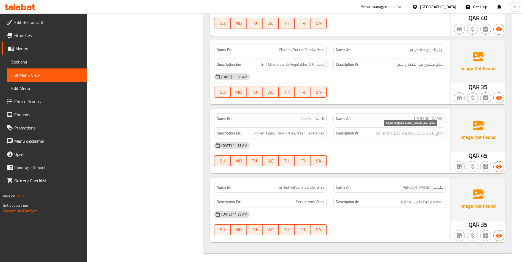
scroll to position [532, 0]
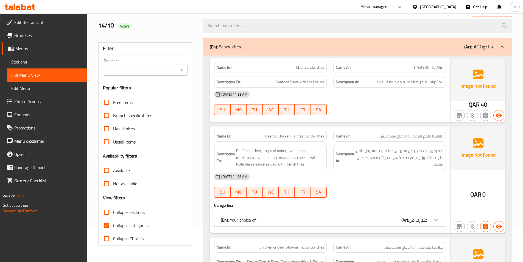
scroll to position [55, 0]
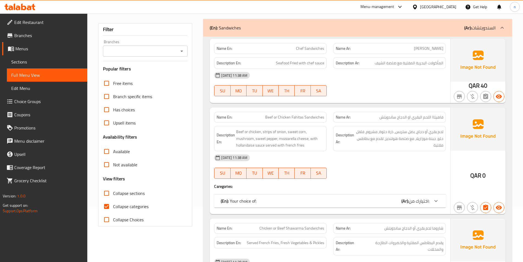
click at [118, 205] on span "Collapse categories" at bounding box center [130, 206] width 35 height 7
click at [113, 205] on input "Collapse categories" at bounding box center [106, 206] width 13 height 13
checkbox input "false"
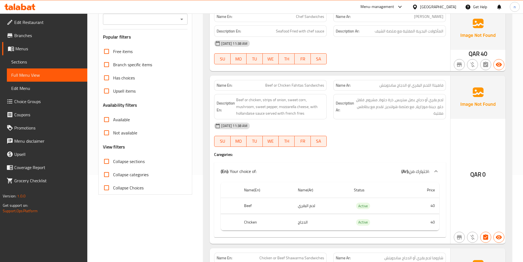
scroll to position [110, 0]
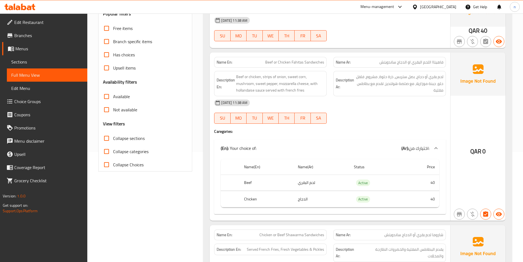
click at [377, 140] on div "(En): Your choice of: (Ar): اختيارك من:" at bounding box center [330, 148] width 232 height 18
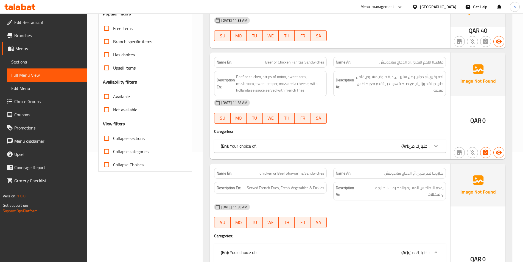
click at [383, 145] on div "(En): Your choice of: (Ar): اختيارك من:" at bounding box center [325, 146] width 209 height 7
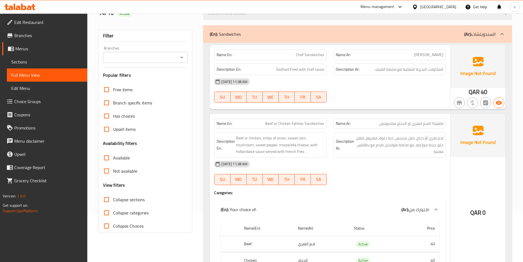
scroll to position [82, 0]
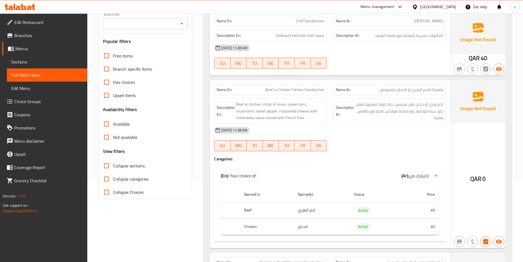
drag, startPoint x: 499, startPoint y: 29, endPoint x: 415, endPoint y: 138, distance: 137.6
click at [415, 138] on div "14-10-2025 11:38 AM SU MO TU WE TH FR SA" at bounding box center [330, 139] width 238 height 31
click at [370, 151] on div at bounding box center [389, 151] width 119 height 7
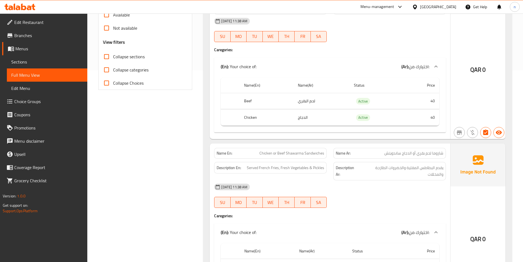
scroll to position [192, 0]
click at [448, 205] on div at bounding box center [389, 207] width 119 height 7
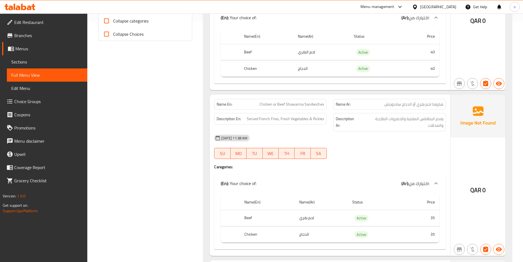
scroll to position [247, 0]
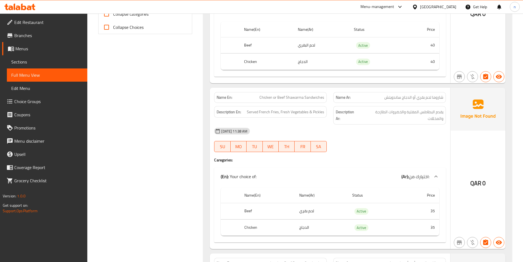
click at [379, 148] on div "14-10-2025 11:38 AM SU MO TU WE TH FR SA" at bounding box center [330, 139] width 238 height 31
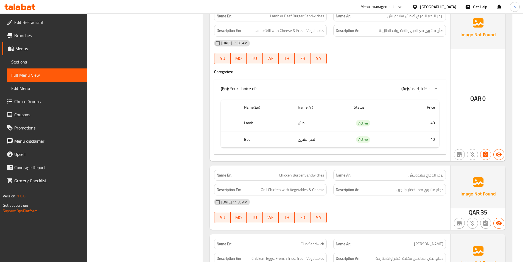
scroll to position [494, 0]
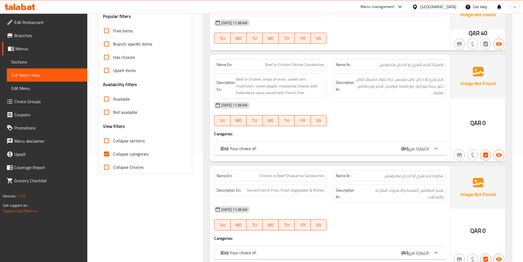
scroll to position [113, 0]
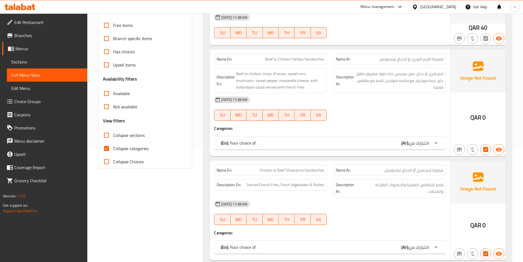
click at [115, 149] on span "Collapse categories" at bounding box center [130, 148] width 35 height 7
click at [113, 149] on input "Collapse categories" at bounding box center [106, 148] width 13 height 13
checkbox input "false"
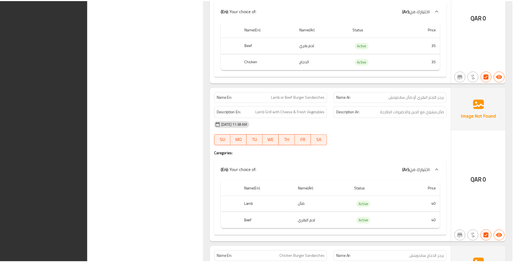
scroll to position [615, 0]
